Goal: Task Accomplishment & Management: Manage account settings

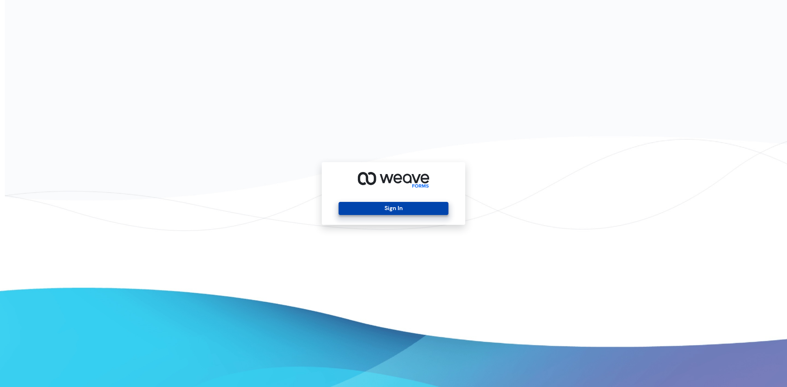
click at [376, 203] on button "Sign In" at bounding box center [393, 208] width 109 height 13
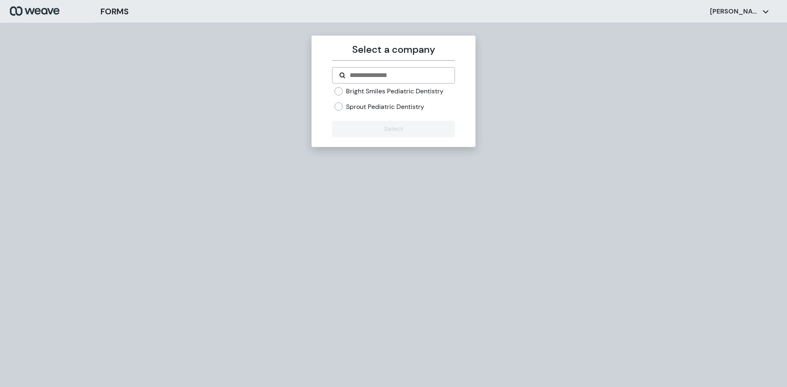
click at [354, 109] on label "Sprout Pediatric Dentistry" at bounding box center [385, 106] width 78 height 9
click at [404, 120] on form "Bright Smiles Pediatric Dentistry Sprout Pediatric Dentistry Select" at bounding box center [393, 102] width 123 height 70
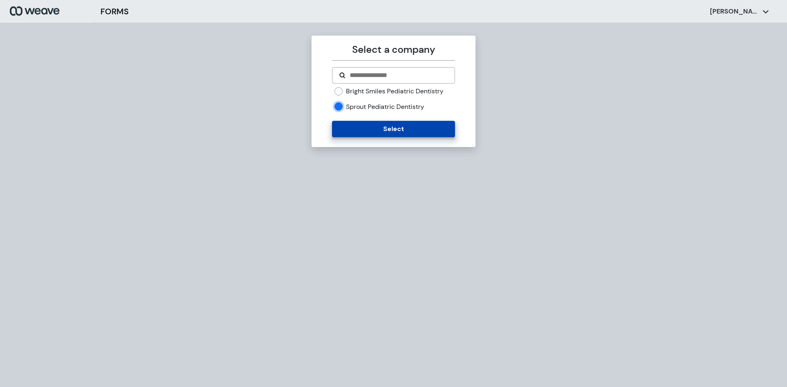
click at [405, 126] on button "Select" at bounding box center [393, 129] width 123 height 16
